Goal: Check status: Check status

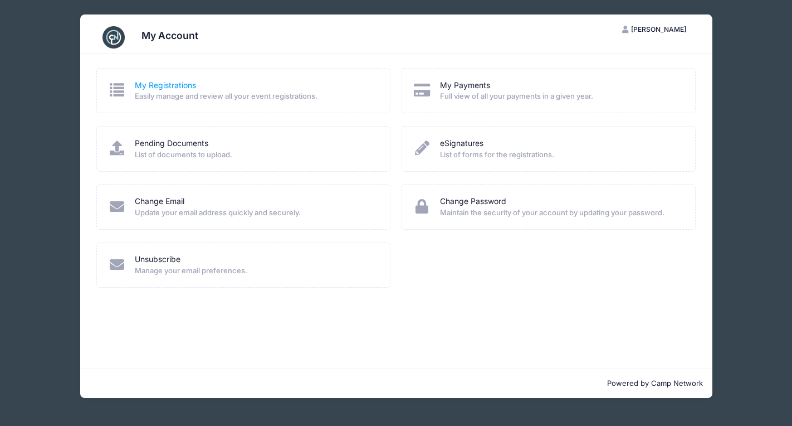
click at [177, 86] on link "My Registrations" at bounding box center [165, 86] width 61 height 12
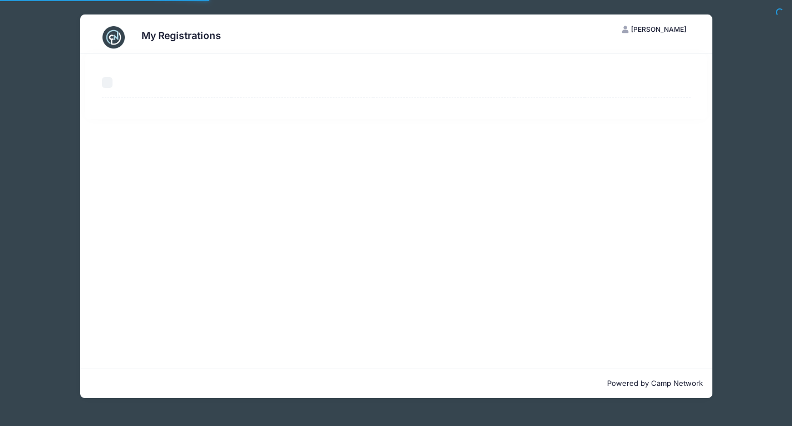
select select "50"
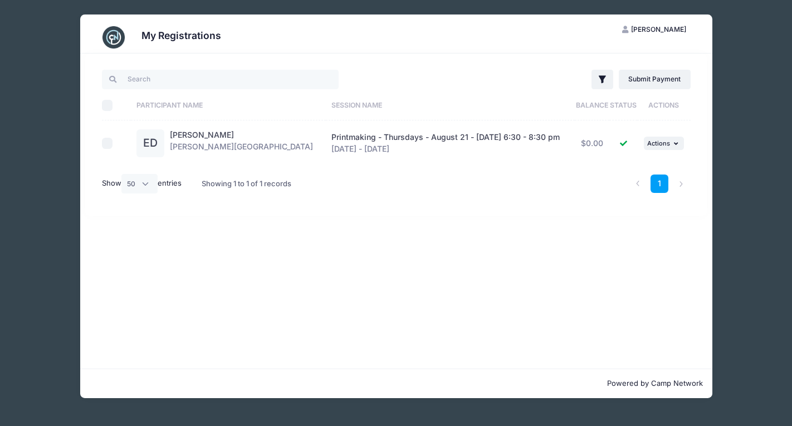
click at [332, 137] on span "Printmaking - Thursdays - August 21 - [DATE] 6:30 - 8:30 pm" at bounding box center [445, 136] width 228 height 9
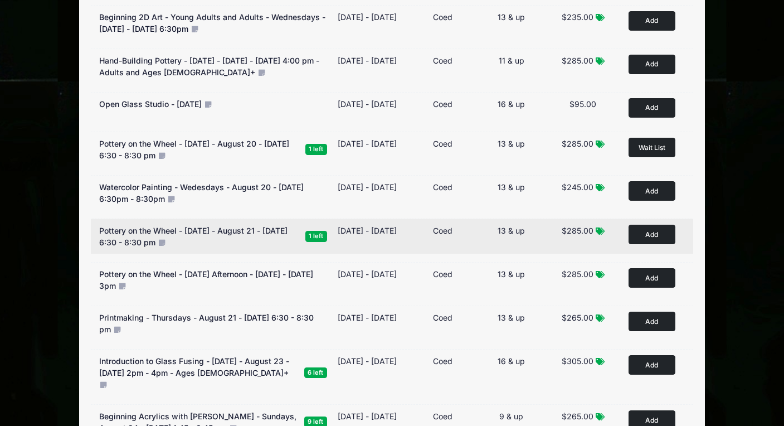
scroll to position [446, 0]
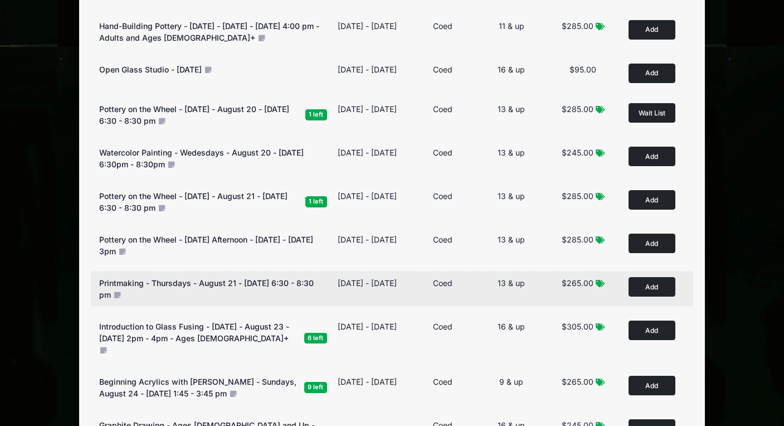
click at [296, 300] on div "🗓️ Printmaking - Thursdays - August 21 - September 18, 2025 - 6:30 - 8:30 pm" at bounding box center [213, 288] width 228 height 23
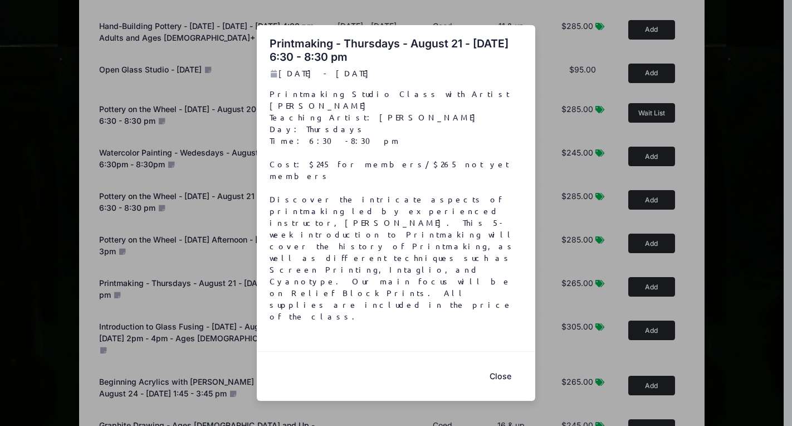
click at [499, 364] on button "Close" at bounding box center [500, 376] width 45 height 24
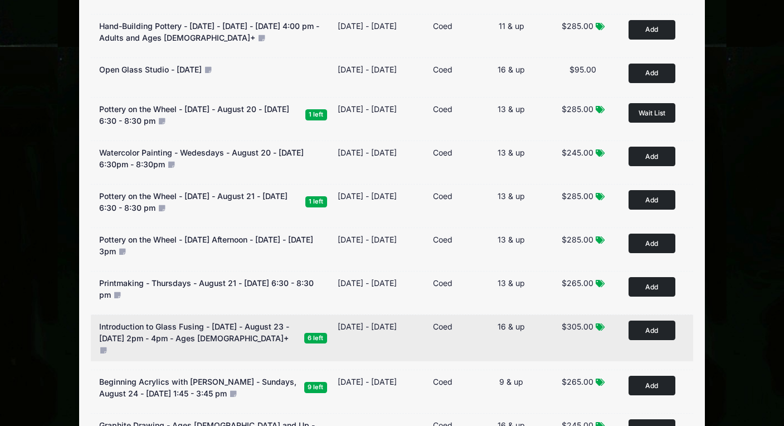
click at [319, 340] on span "6 left" at bounding box center [315, 338] width 23 height 11
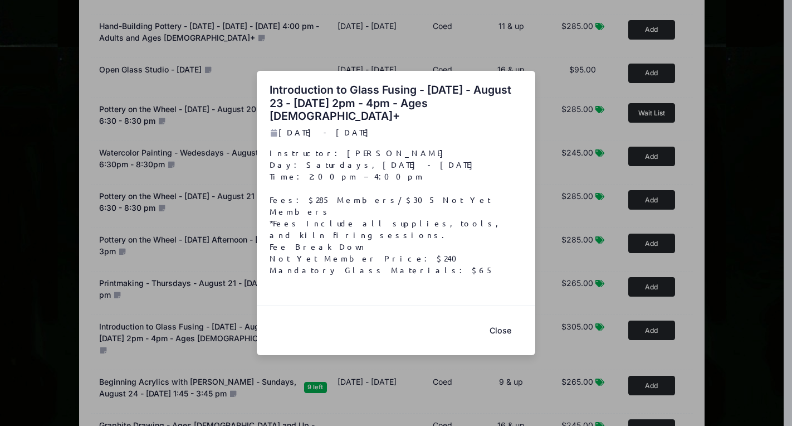
click at [492, 319] on button "Close" at bounding box center [500, 330] width 45 height 24
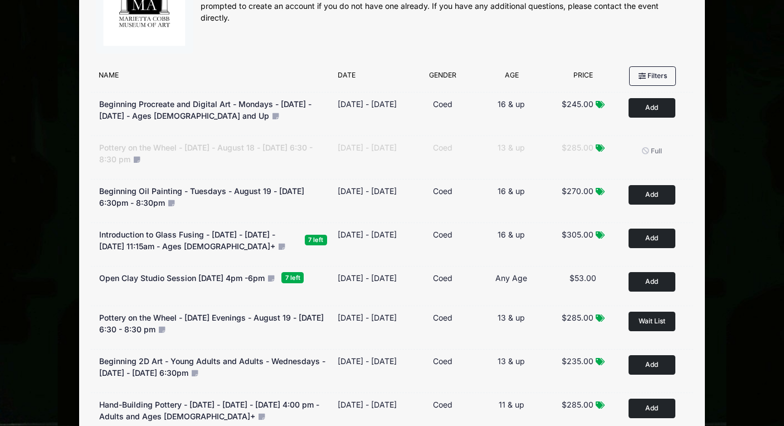
scroll to position [0, 0]
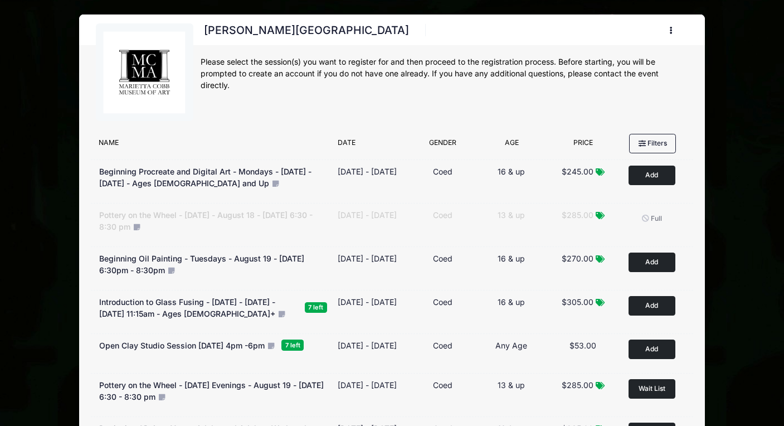
click at [668, 24] on button "button" at bounding box center [673, 30] width 30 height 19
click at [382, 38] on div "Marietta Cobb Museum of Art Register My Account Logout" at bounding box center [445, 32] width 488 height 23
click at [148, 75] on img at bounding box center [144, 73] width 84 height 84
